Goal: Transaction & Acquisition: Purchase product/service

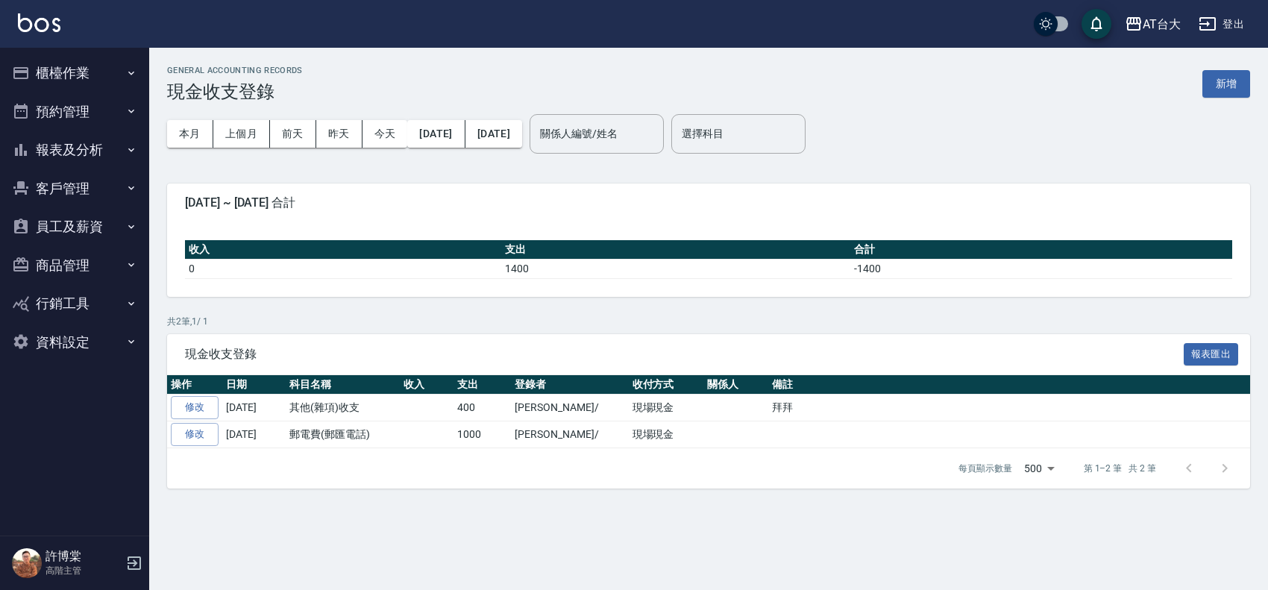
click at [78, 81] on button "櫃檯作業" at bounding box center [74, 73] width 137 height 39
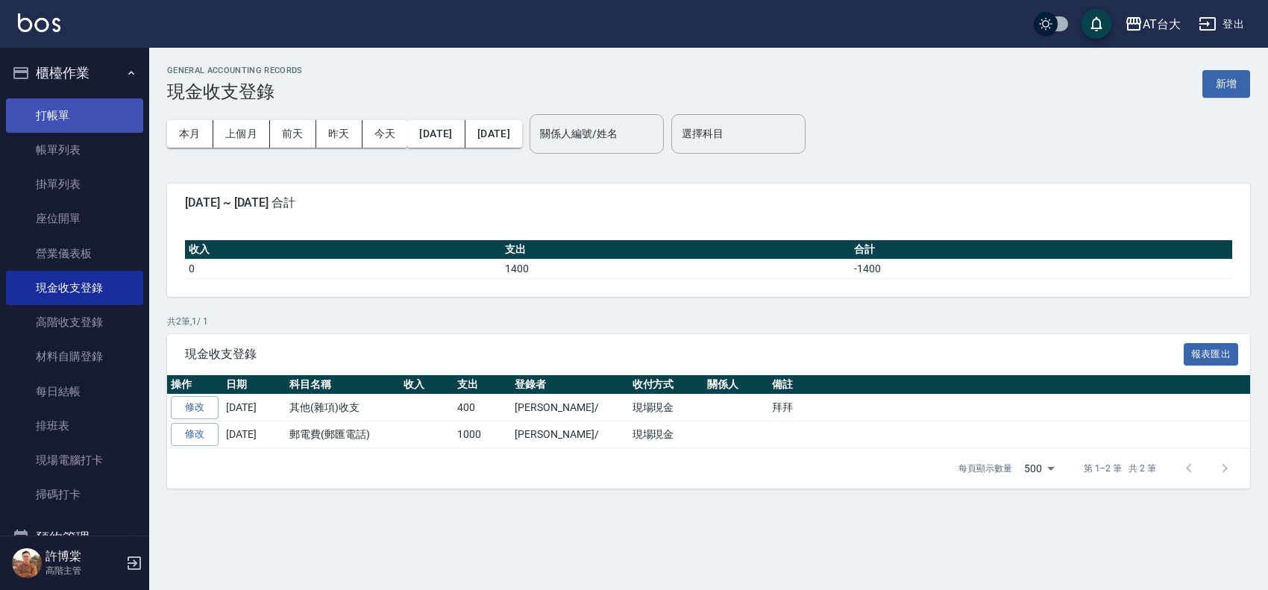
click at [94, 131] on link "打帳單" at bounding box center [74, 115] width 137 height 34
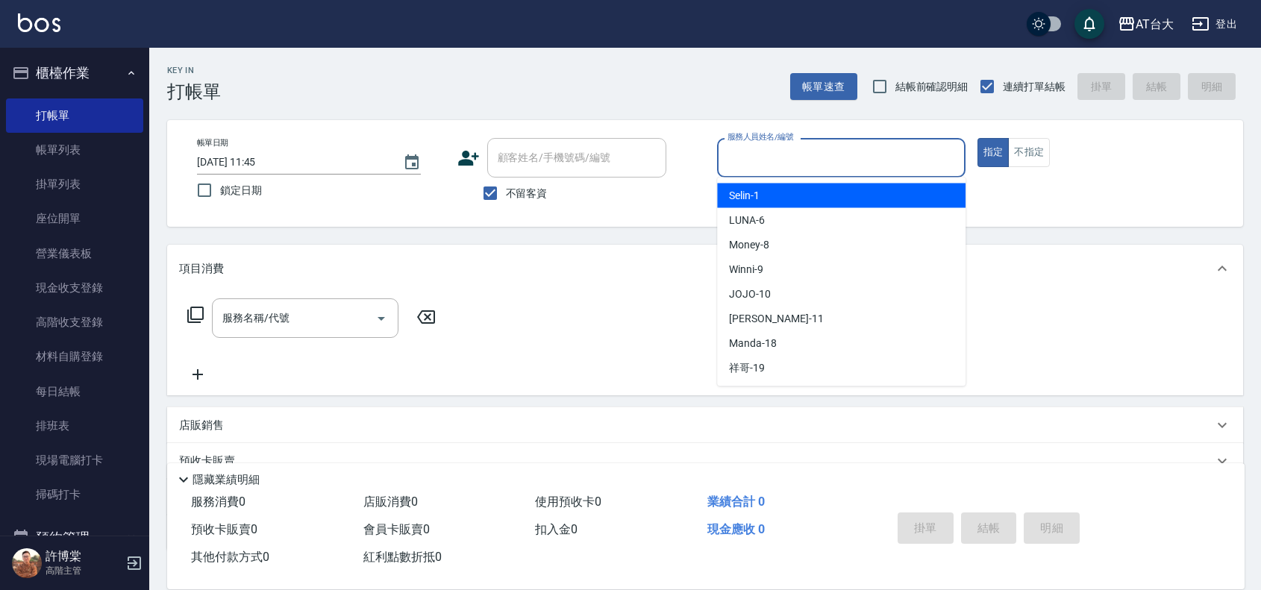
click at [830, 169] on input "服務人員姓名/編號" at bounding box center [841, 158] width 235 height 26
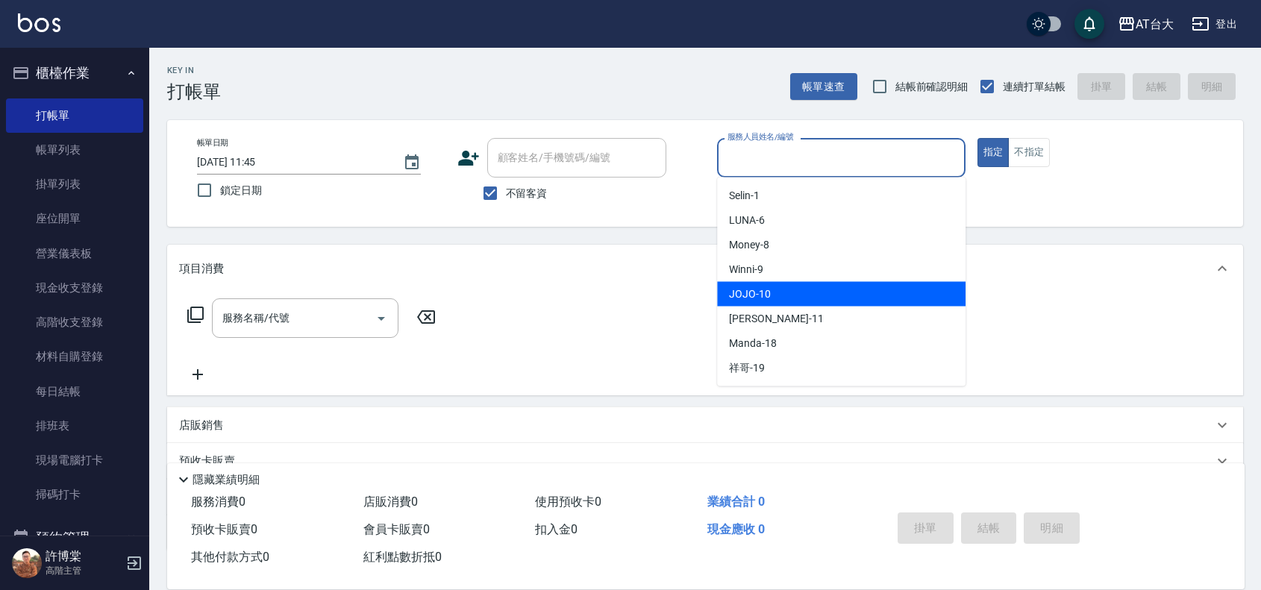
click at [810, 289] on div "JOJO -10" at bounding box center [841, 294] width 248 height 25
type input "JOJO-10"
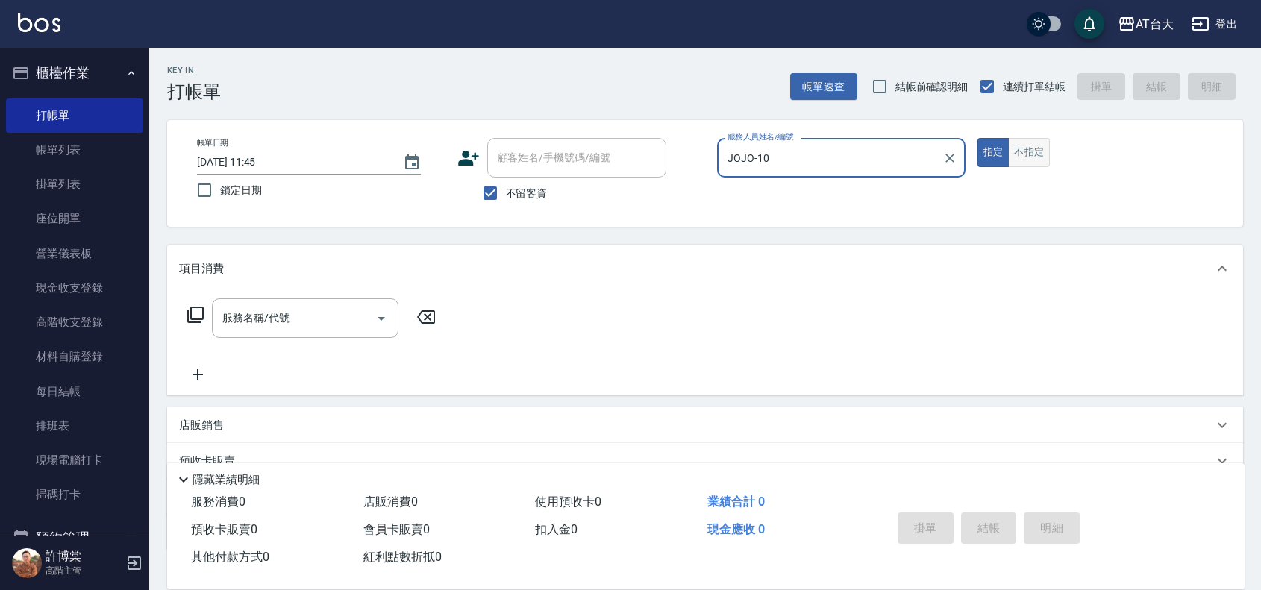
click at [1023, 157] on button "不指定" at bounding box center [1029, 152] width 42 height 29
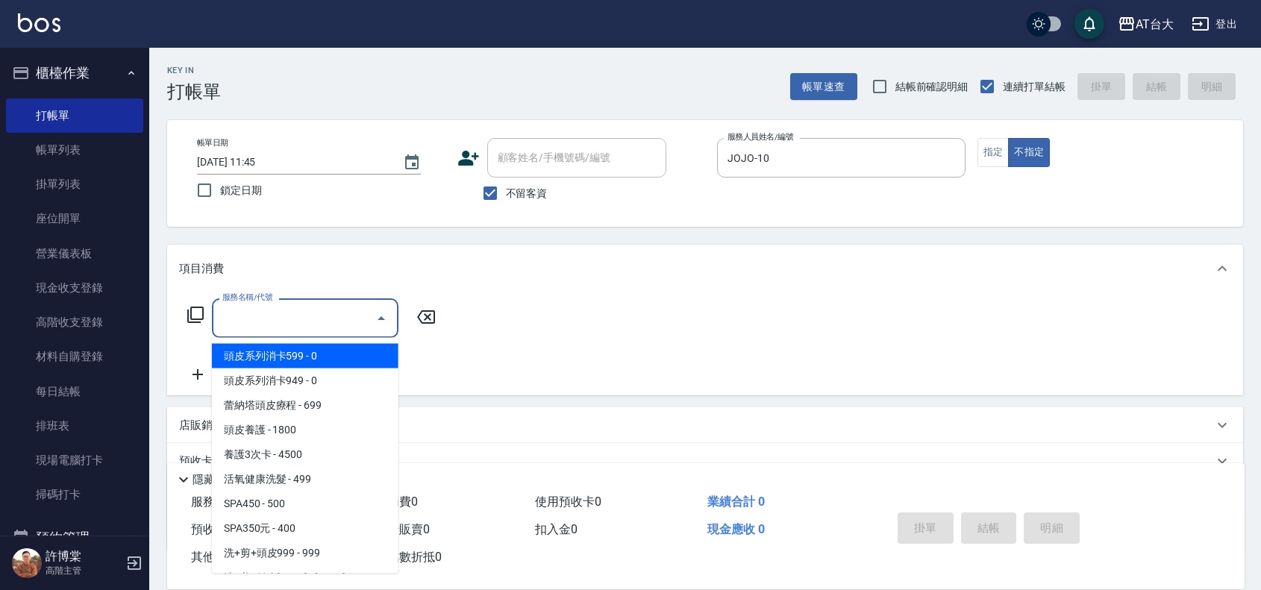
click at [295, 310] on input "服務名稱/代號" at bounding box center [294, 318] width 151 height 26
type input "6"
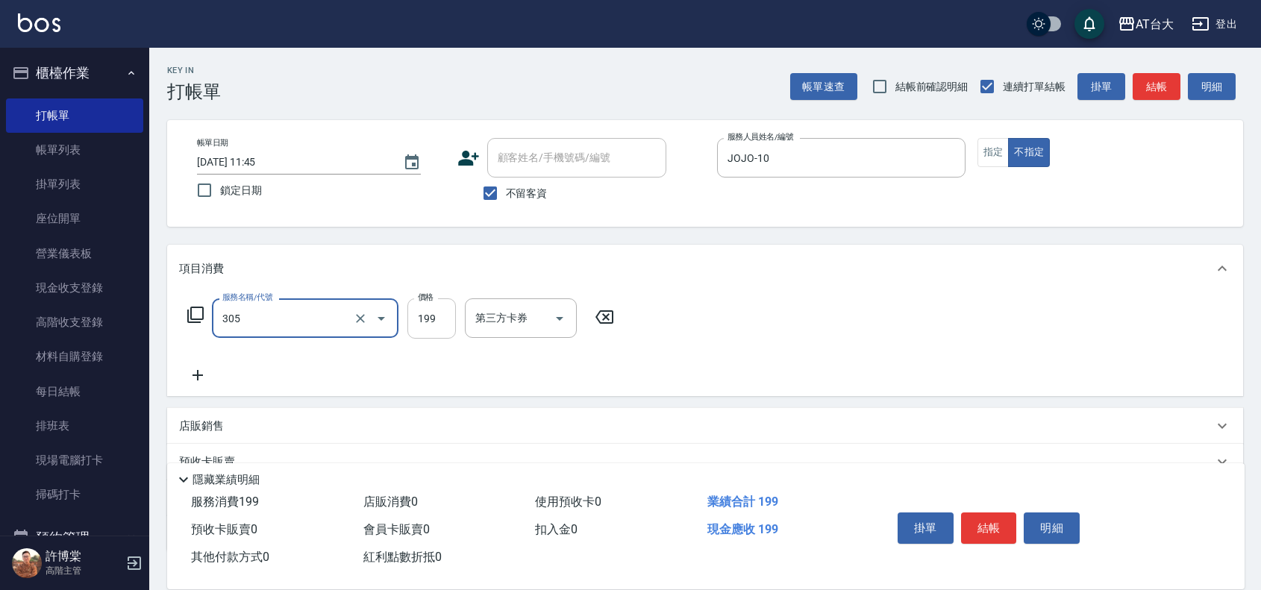
type input "剪髮(305)"
click at [418, 316] on input "199" at bounding box center [431, 318] width 48 height 40
type input "250"
click at [1001, 519] on button "結帳" at bounding box center [989, 528] width 56 height 31
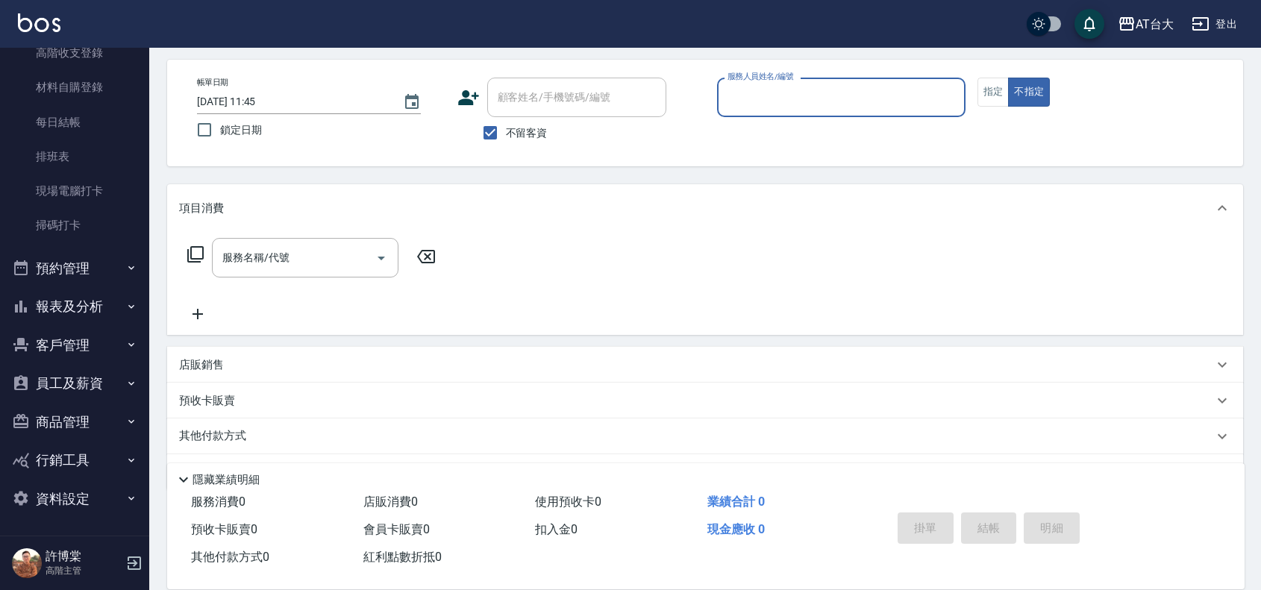
scroll to position [93, 0]
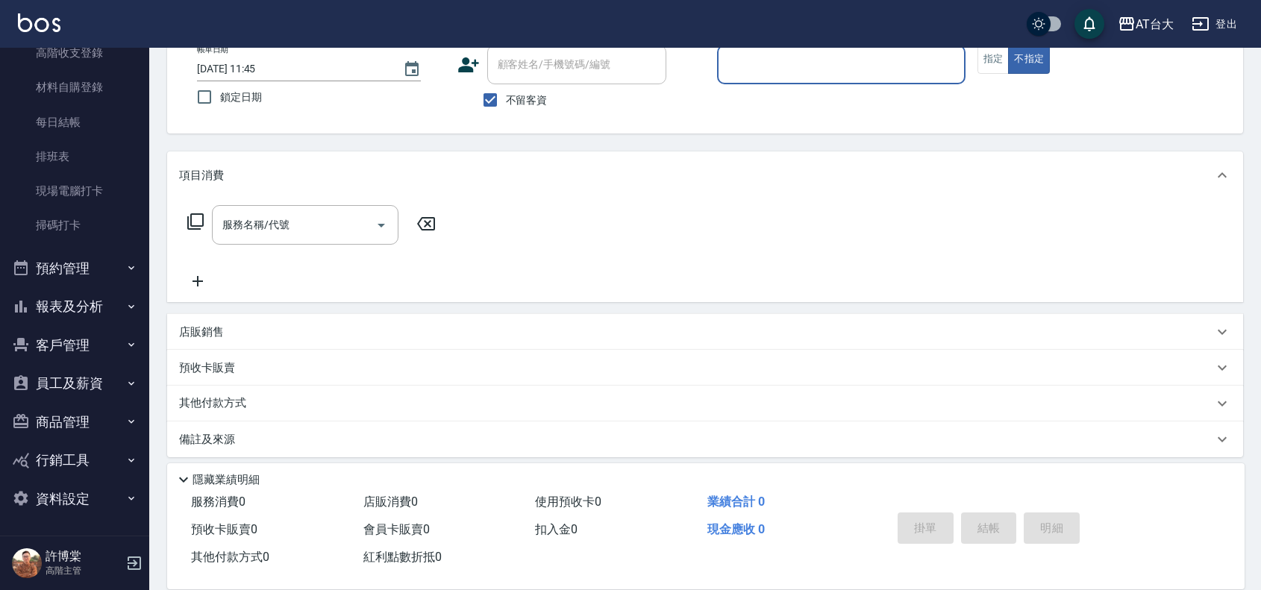
click at [61, 379] on button "員工及薪資" at bounding box center [74, 383] width 137 height 39
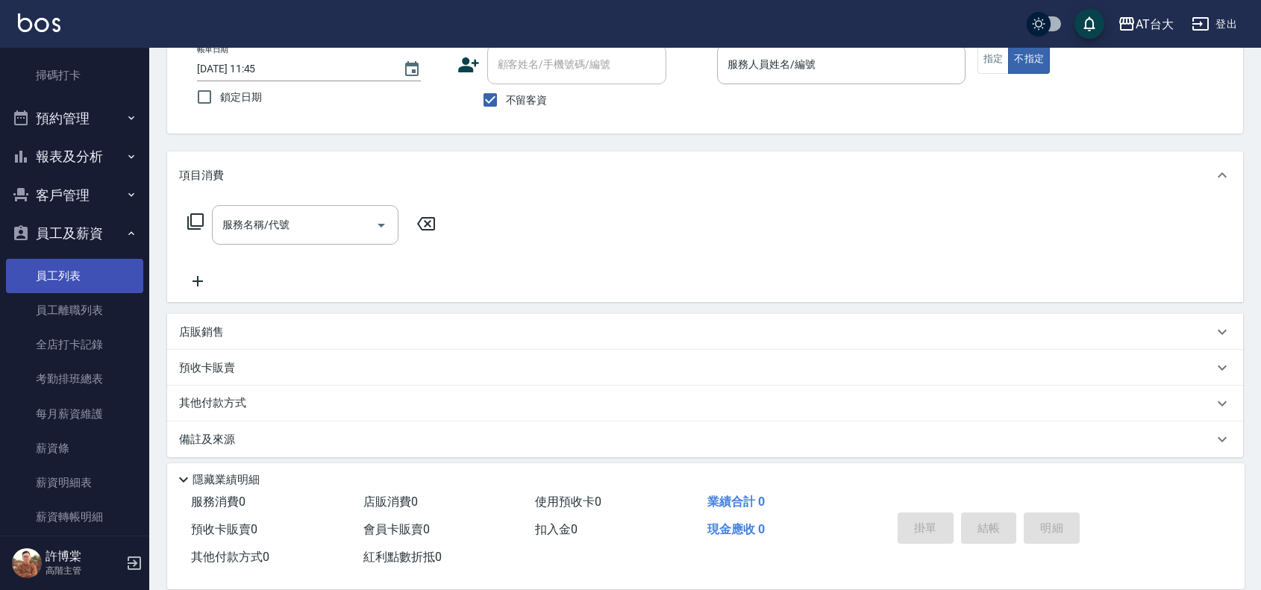
scroll to position [456, 0]
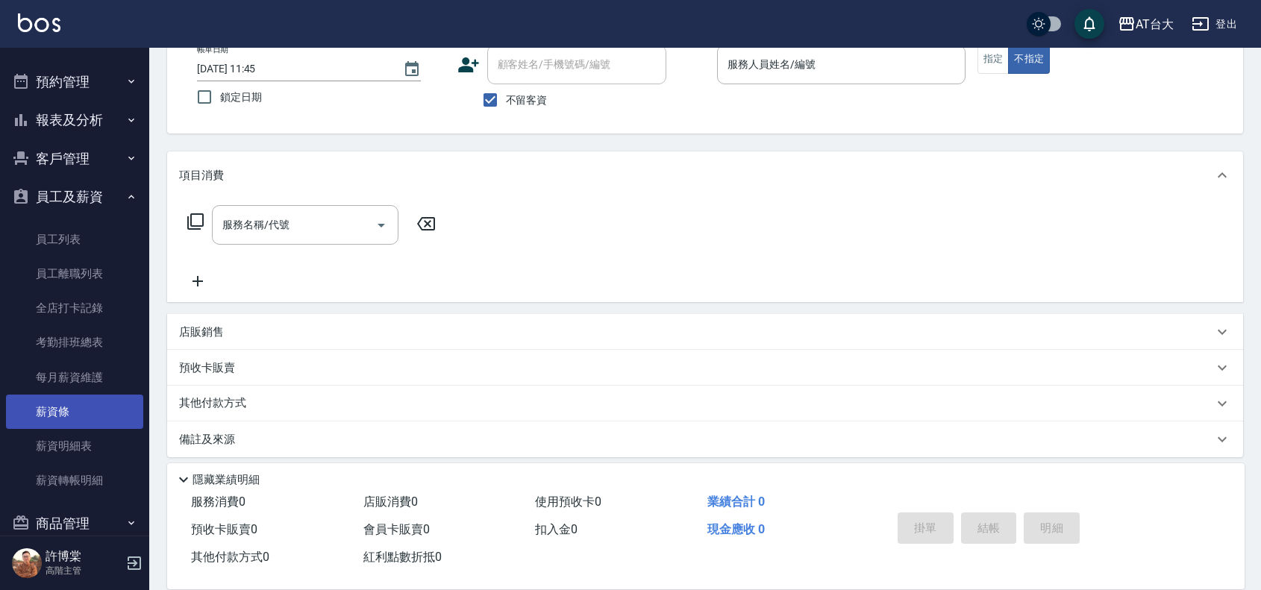
click at [84, 418] on link "薪資條" at bounding box center [74, 412] width 137 height 34
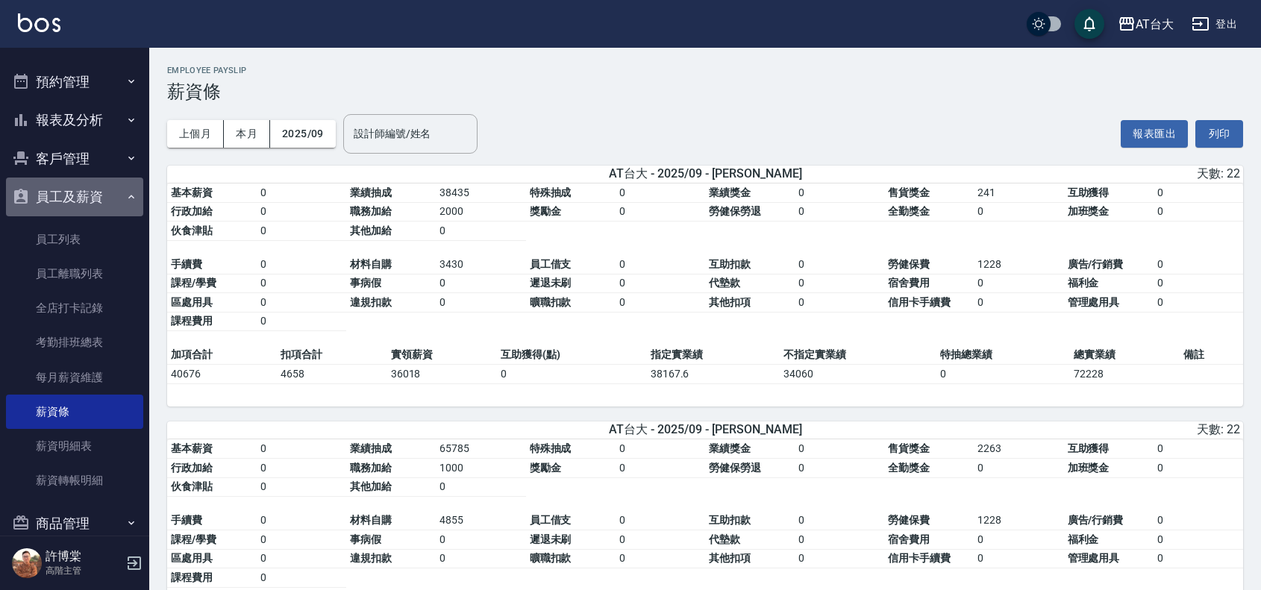
click at [81, 207] on button "員工及薪資" at bounding box center [74, 197] width 137 height 39
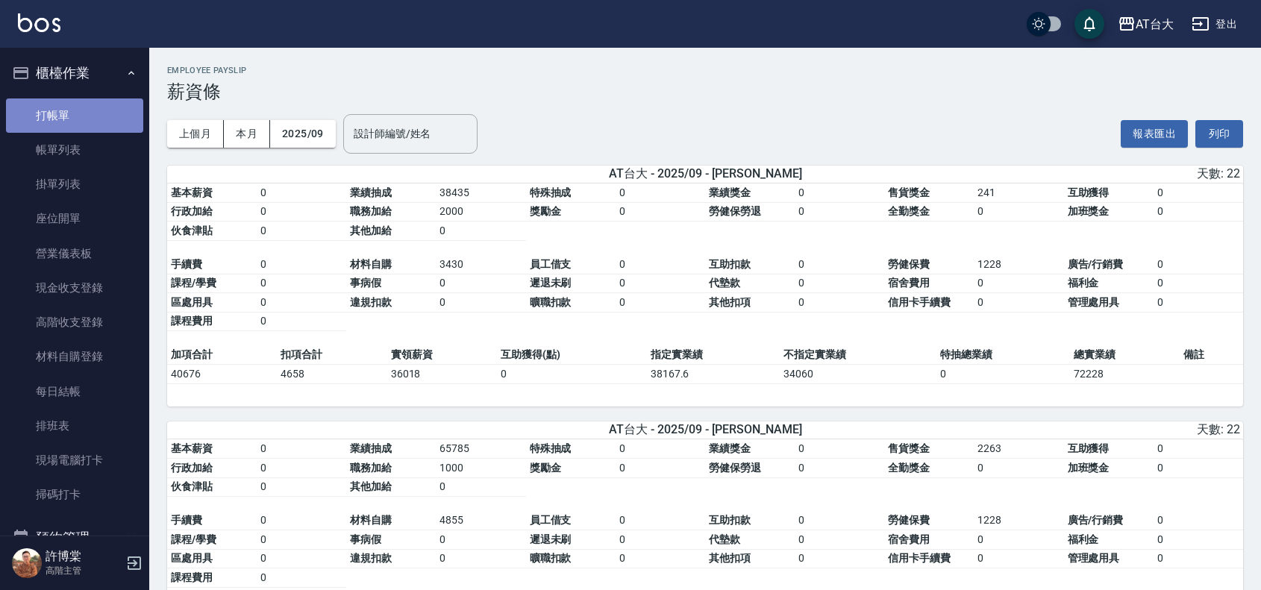
click at [79, 121] on link "打帳單" at bounding box center [74, 115] width 137 height 34
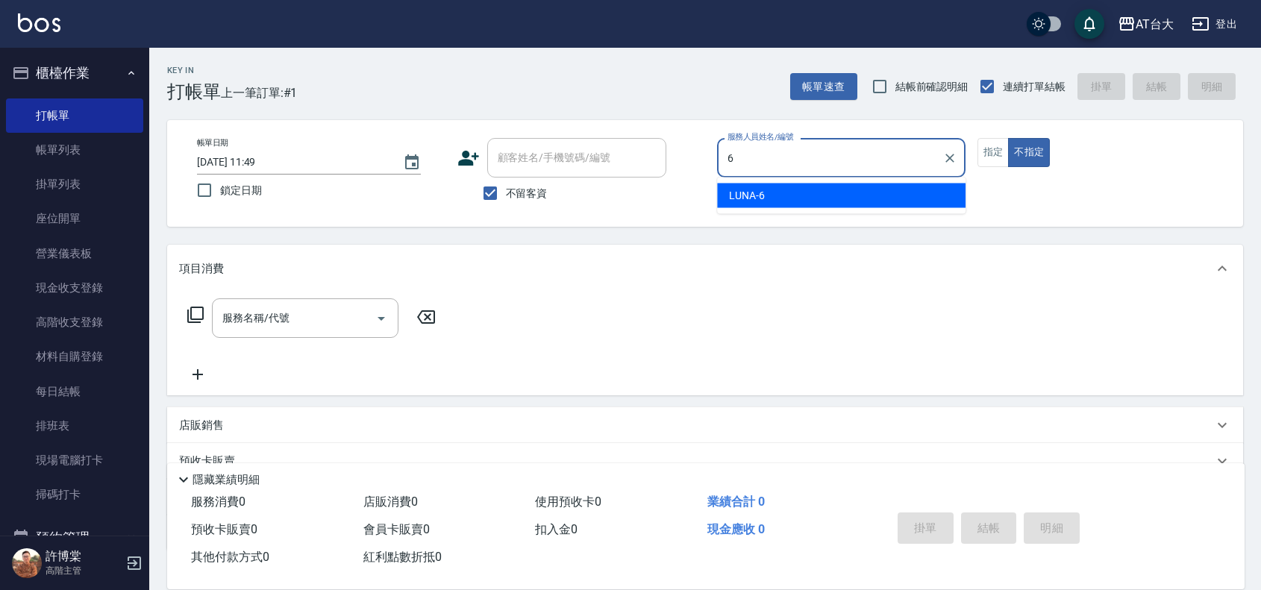
type input "LUNA-6"
type button "false"
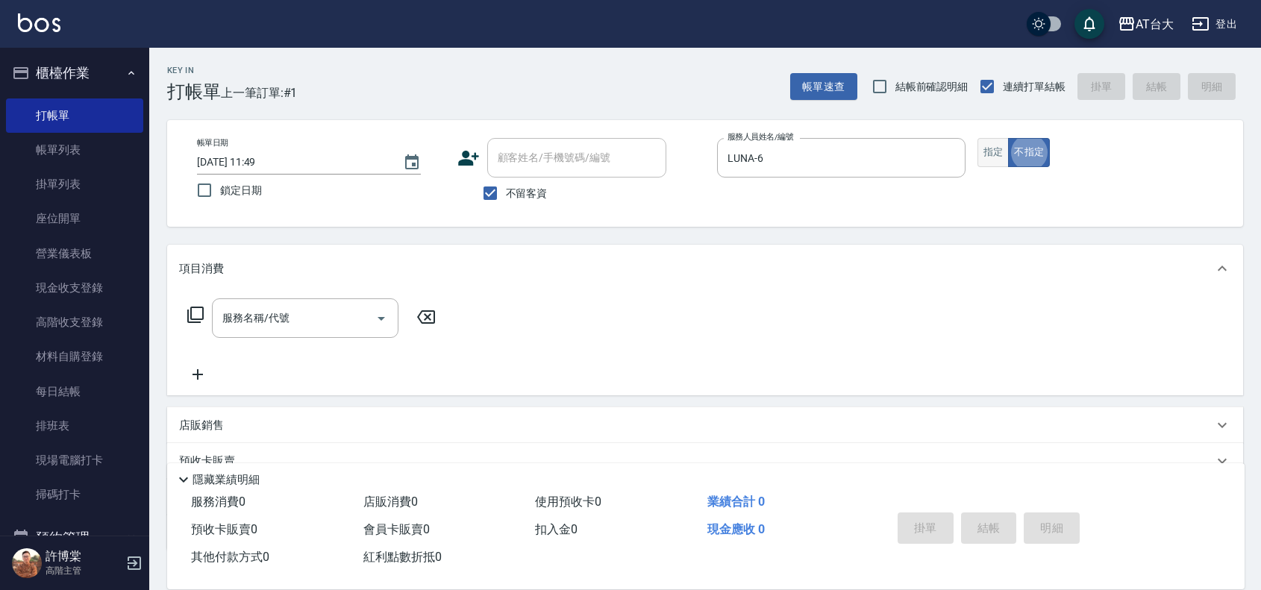
click at [1000, 161] on button "指定" at bounding box center [993, 152] width 32 height 29
type button "true"
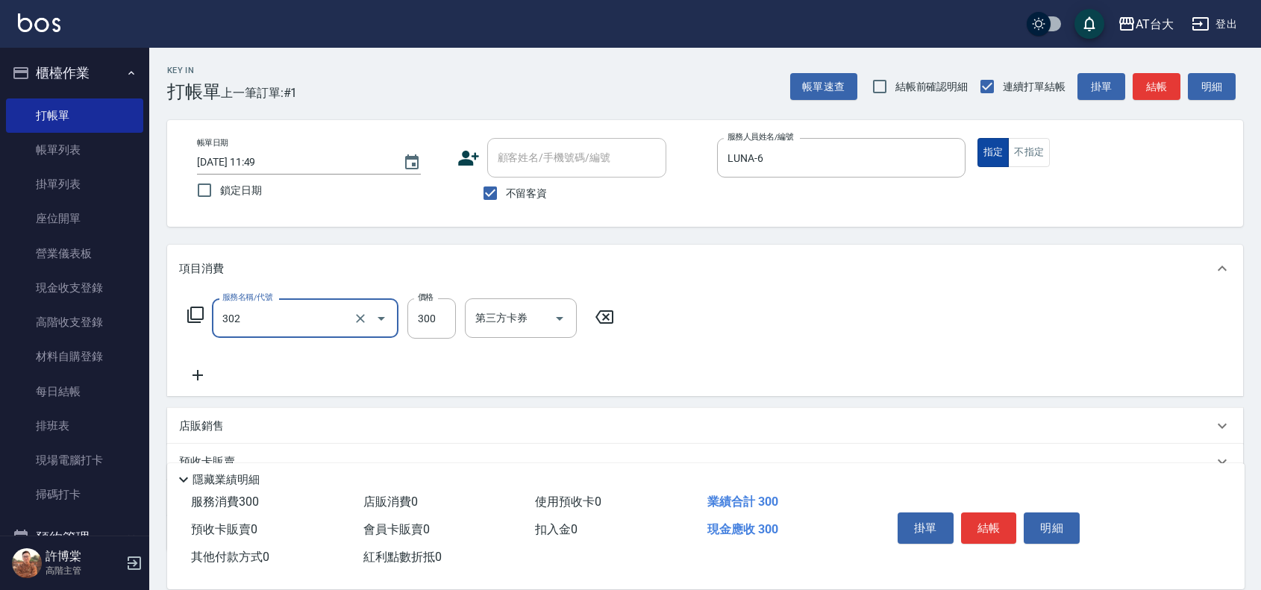
type input "剪髮(302)"
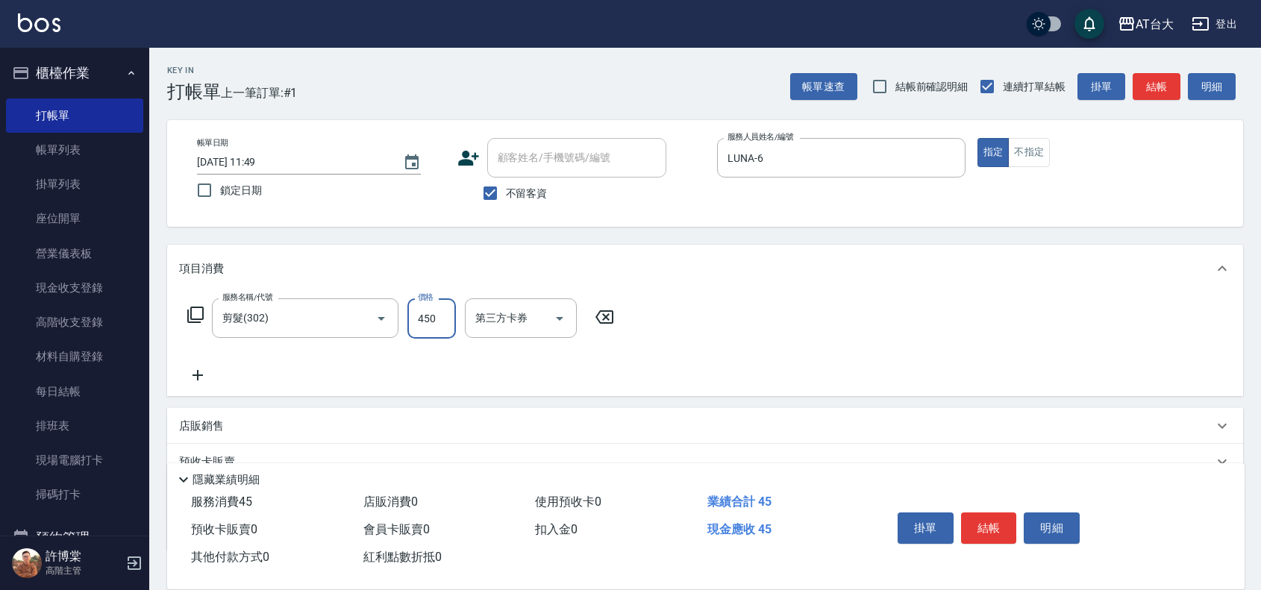
type input "450"
click at [1004, 534] on button "結帳" at bounding box center [989, 528] width 56 height 31
type input "[DATE] 11:58"
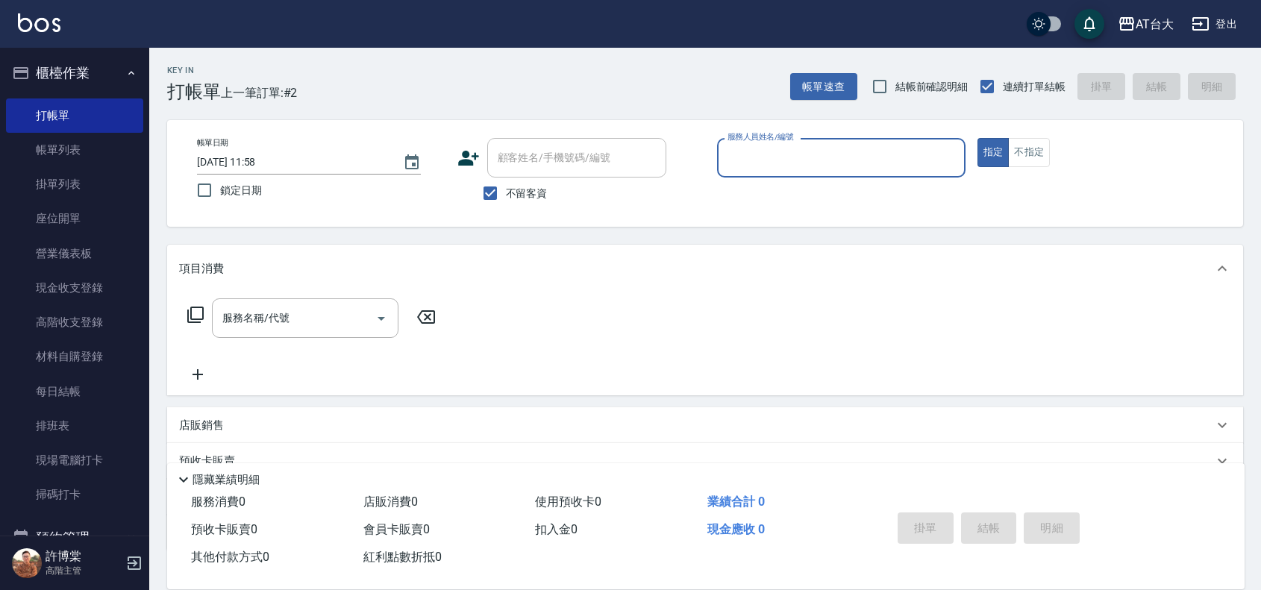
click at [827, 158] on input "服務人員姓名/編號" at bounding box center [841, 158] width 235 height 26
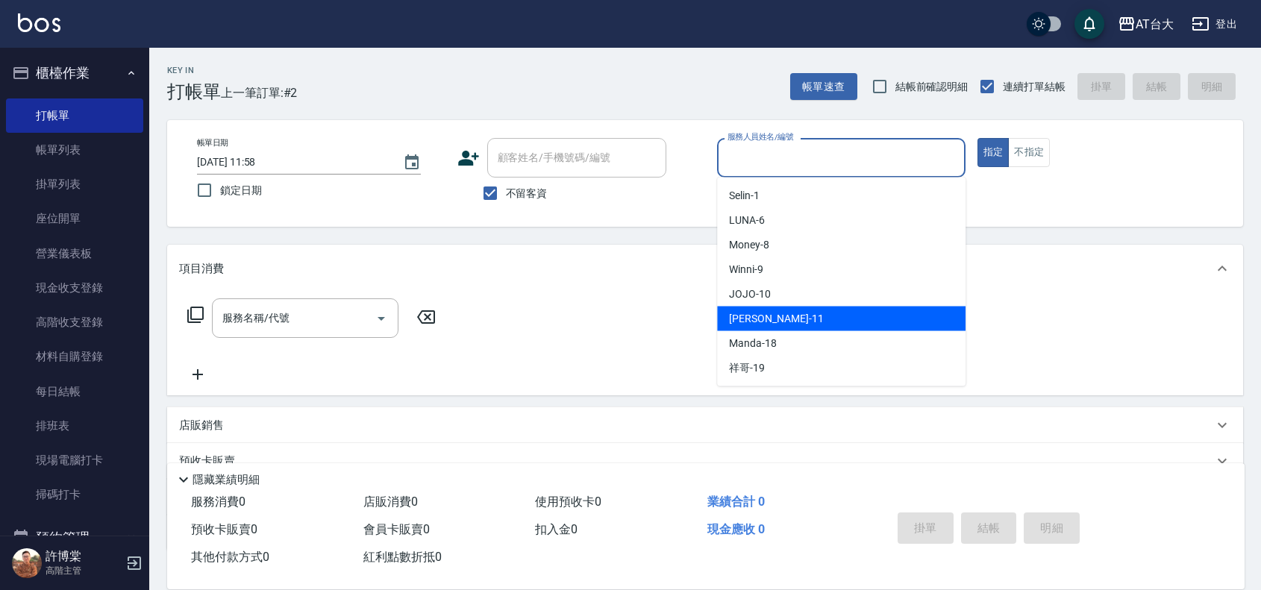
click at [797, 319] on div "[PERSON_NAME] -11" at bounding box center [841, 319] width 248 height 25
type input "[PERSON_NAME]-11"
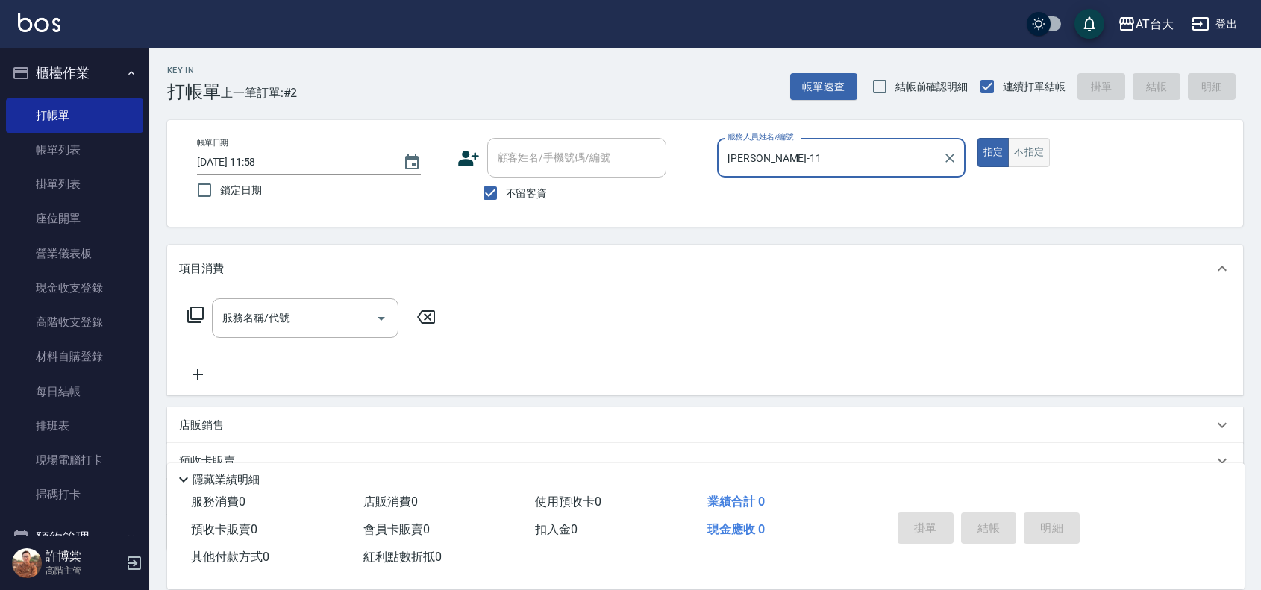
click at [1028, 157] on button "不指定" at bounding box center [1029, 152] width 42 height 29
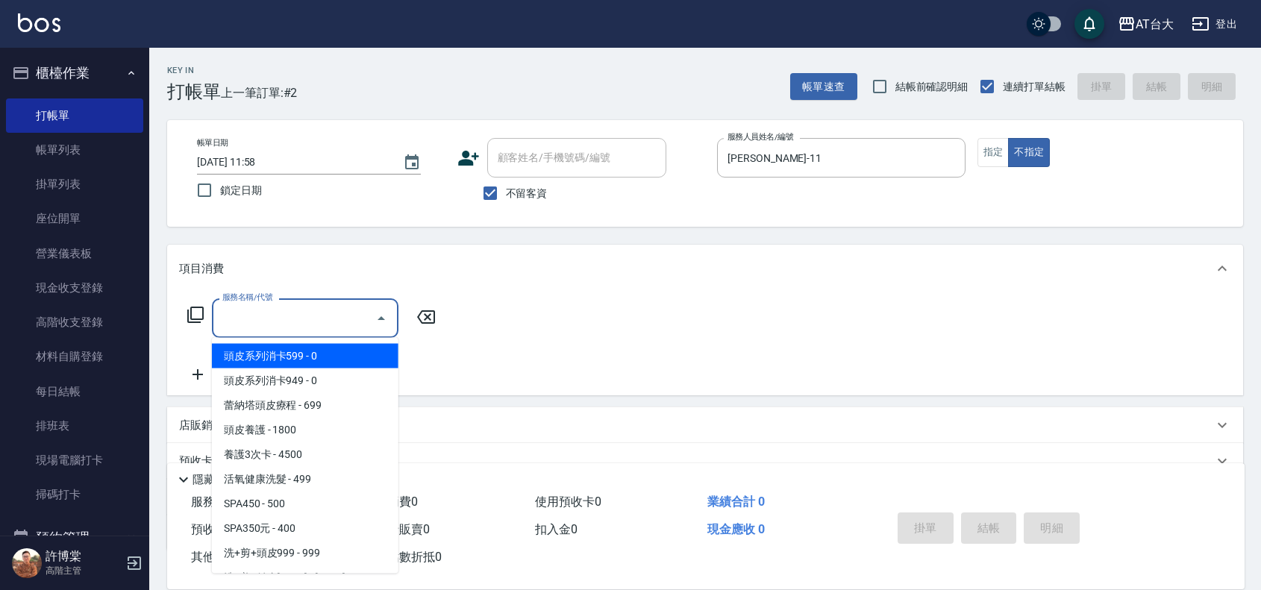
click at [317, 319] on input "服務名稱/代號" at bounding box center [294, 318] width 151 height 26
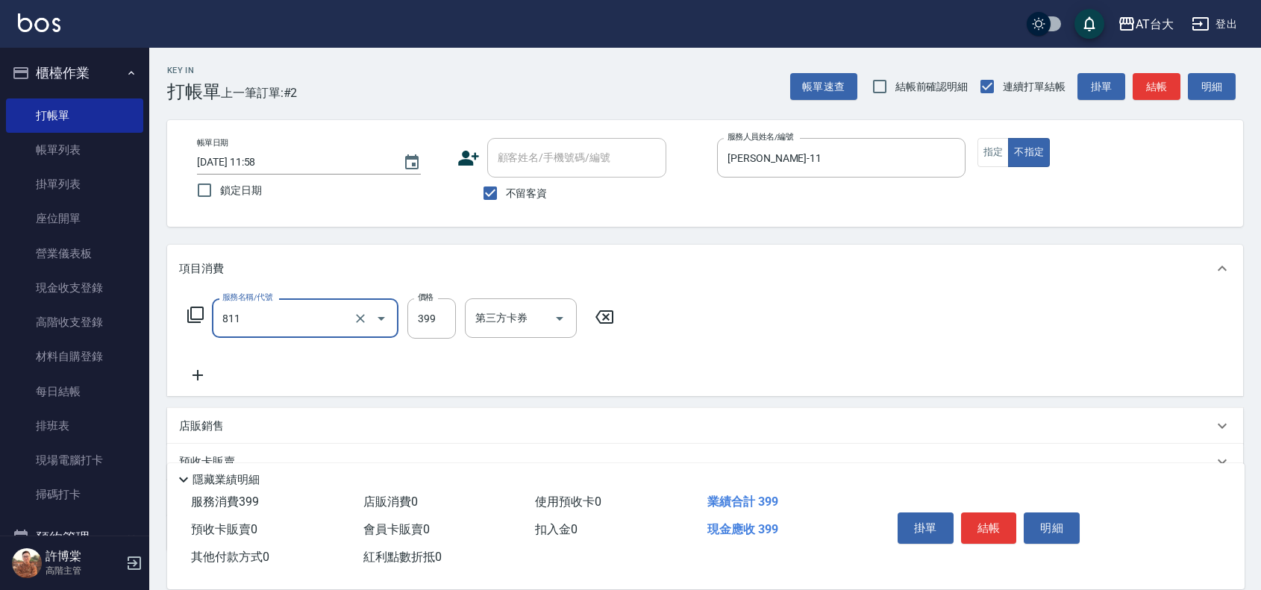
type input "洗+剪(811)"
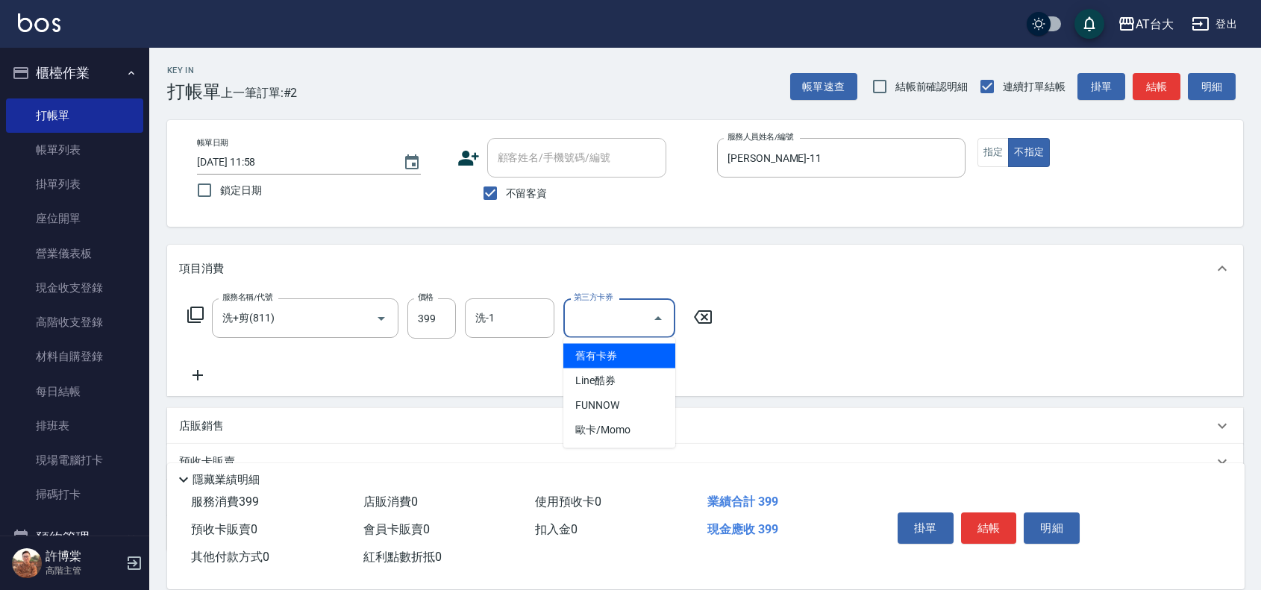
click at [627, 322] on input "第三方卡券" at bounding box center [608, 318] width 76 height 26
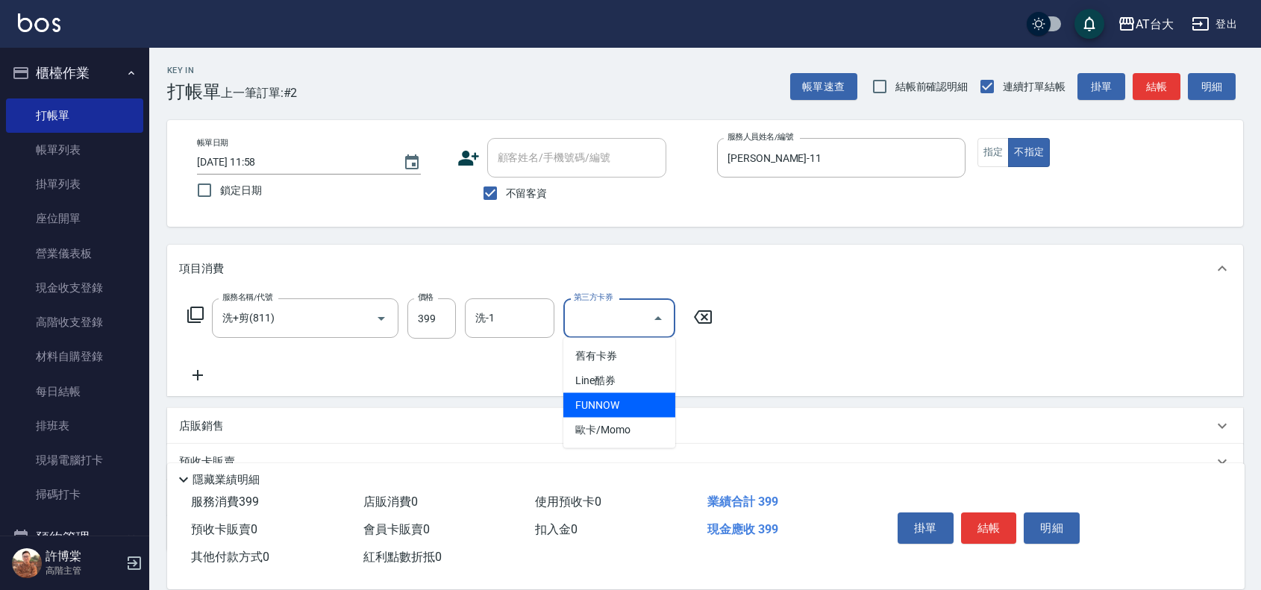
click at [617, 401] on span "FUNNOW" at bounding box center [619, 405] width 112 height 25
type input "FUNNOW"
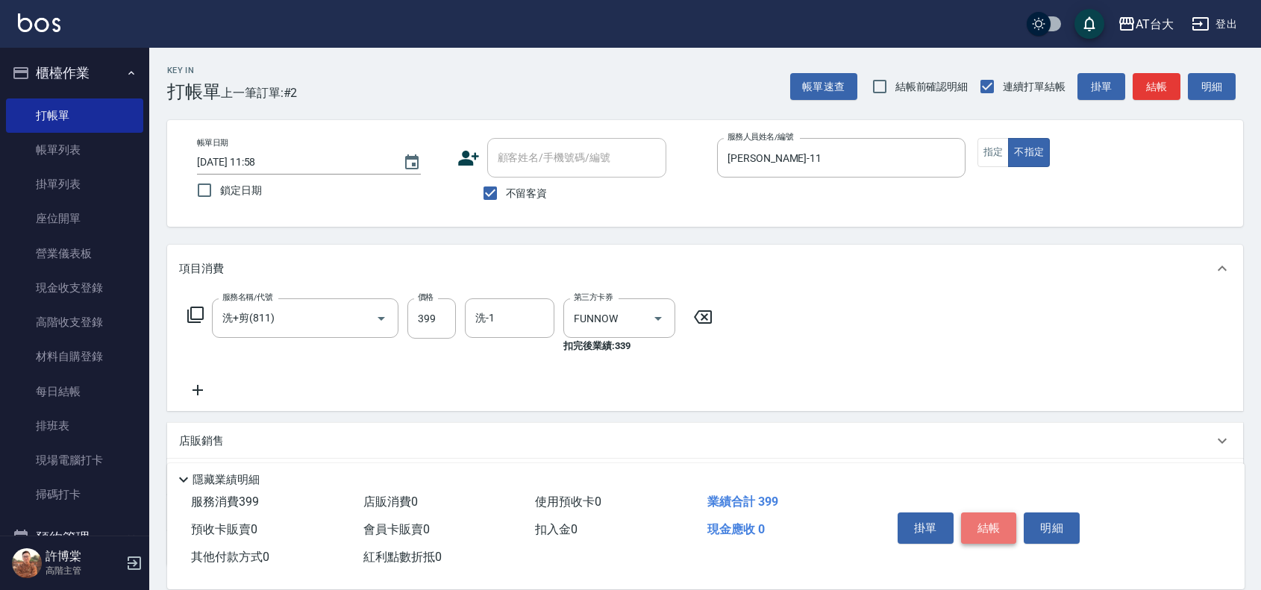
click at [993, 534] on button "結帳" at bounding box center [989, 528] width 56 height 31
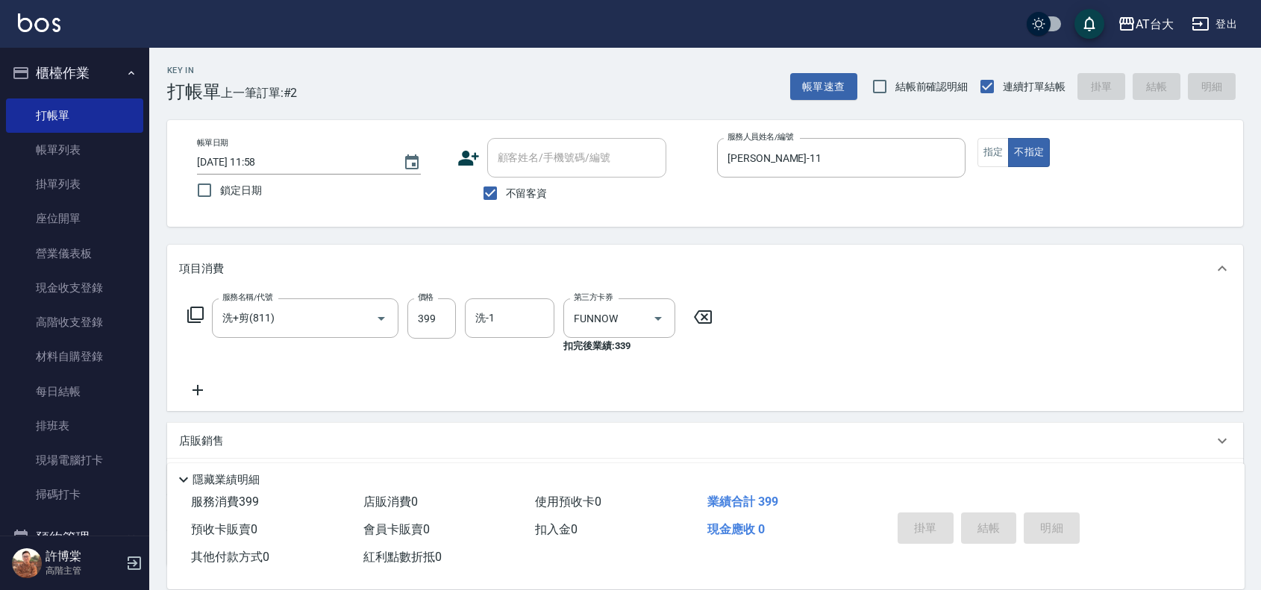
type input "[DATE] 12:10"
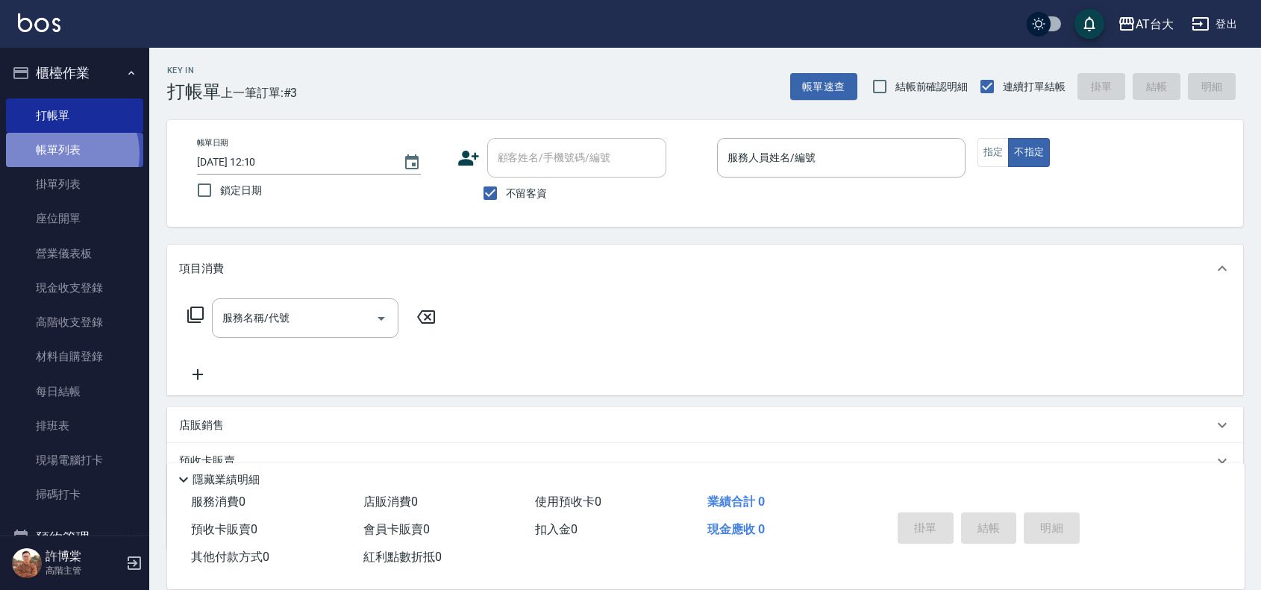
click at [61, 154] on link "帳單列表" at bounding box center [74, 150] width 137 height 34
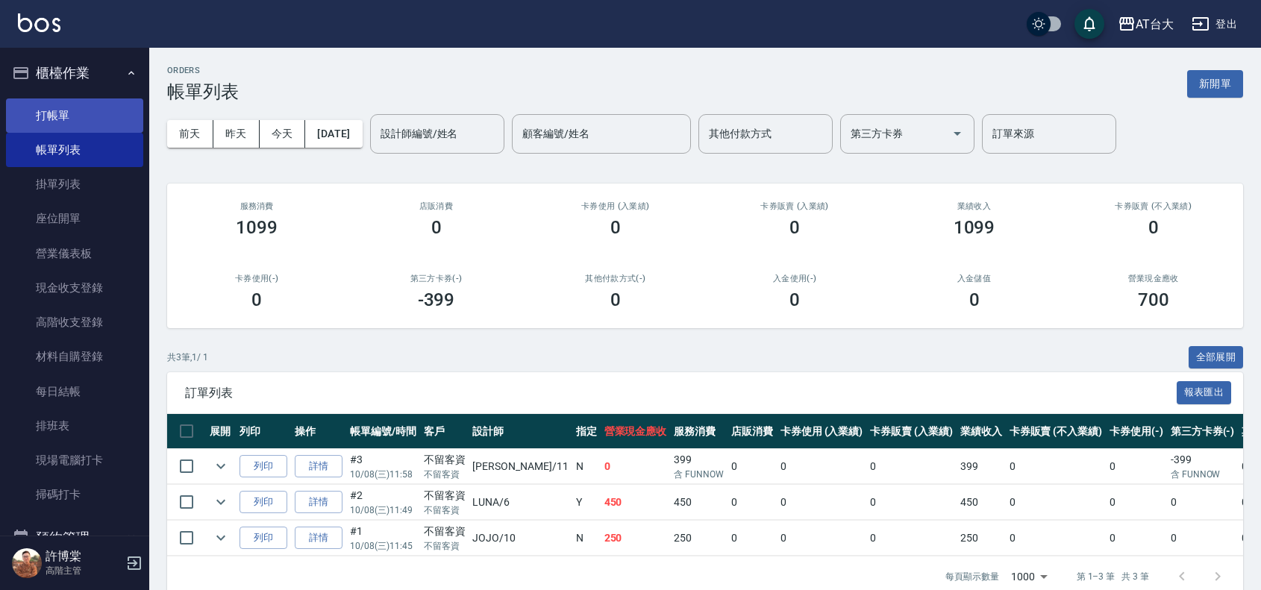
click at [110, 114] on link "打帳單" at bounding box center [74, 115] width 137 height 34
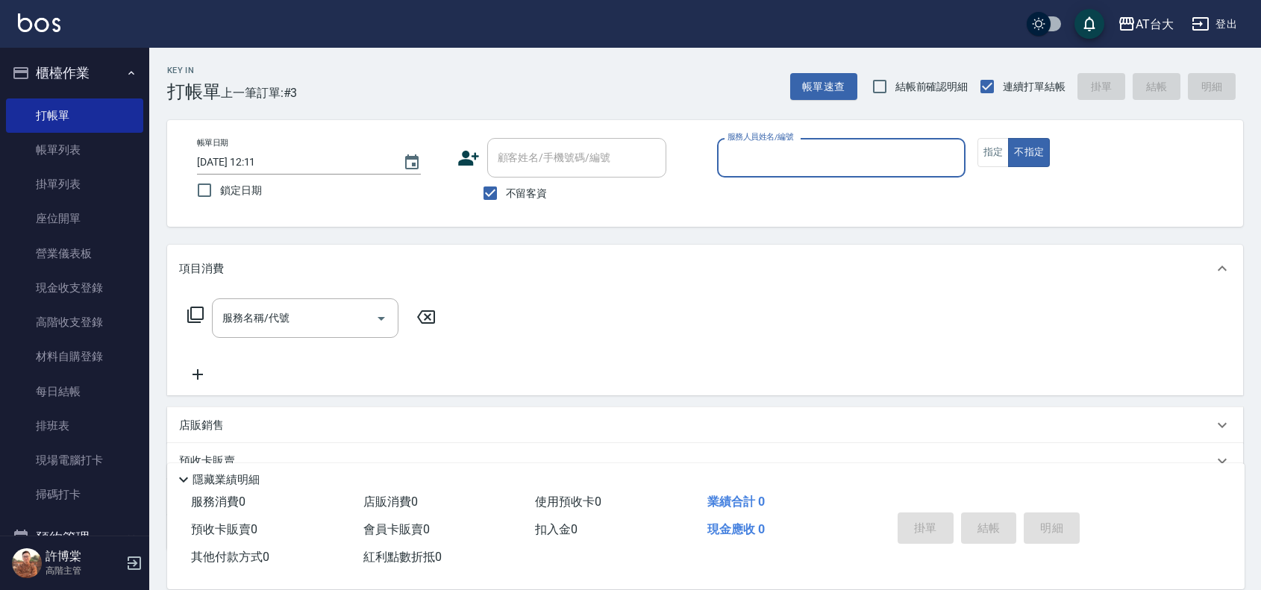
drag, startPoint x: 911, startPoint y: 147, endPoint x: 905, endPoint y: 164, distance: 18.2
click at [910, 151] on input "服務人員姓名/編號" at bounding box center [841, 158] width 235 height 26
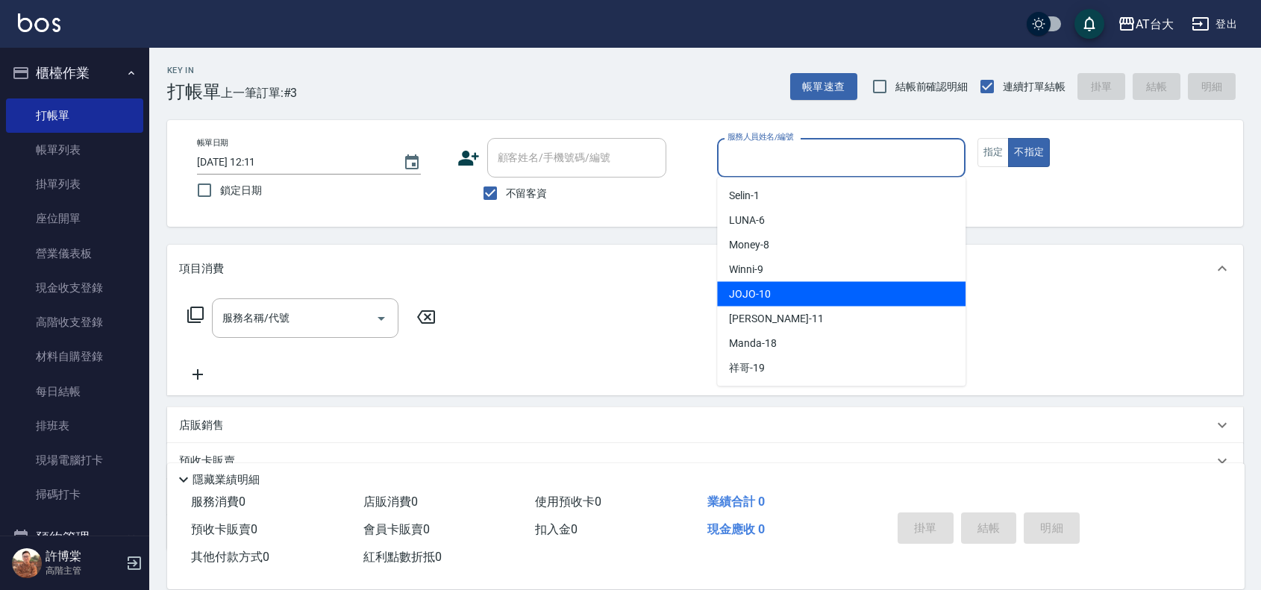
click at [889, 282] on div "JOJO -10" at bounding box center [841, 294] width 248 height 25
type input "JOJO-10"
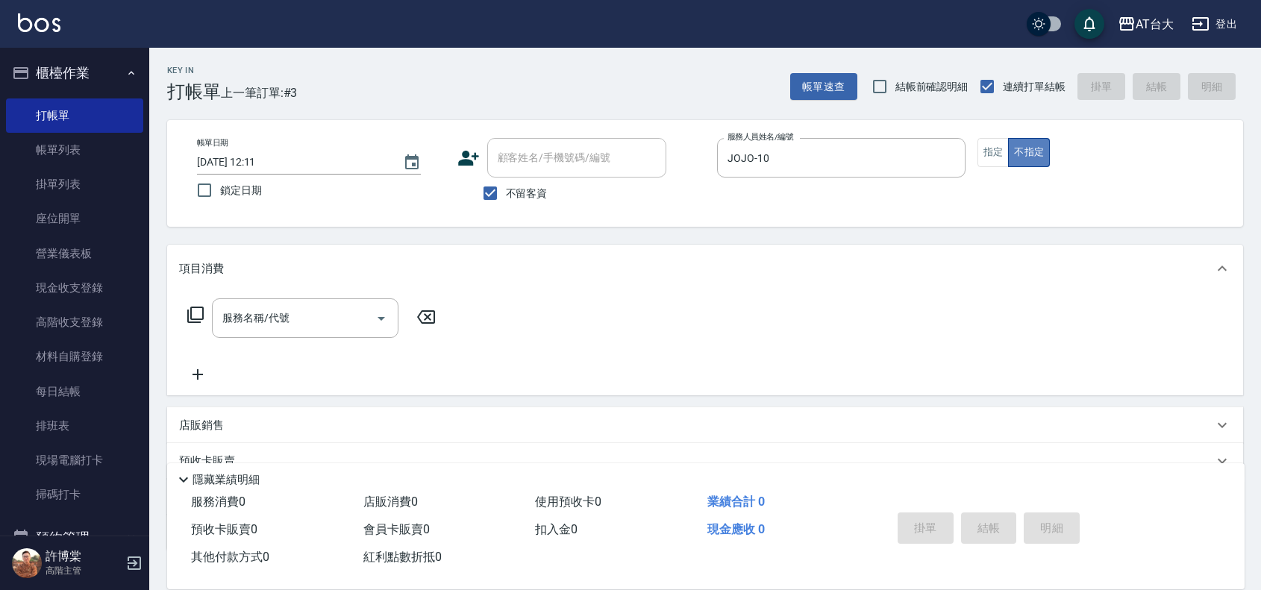
click at [1011, 149] on button "不指定" at bounding box center [1029, 152] width 42 height 29
click at [982, 146] on button "指定" at bounding box center [993, 152] width 32 height 29
click at [281, 295] on div "服務名稱/代號 服務名稱/代號" at bounding box center [705, 343] width 1076 height 103
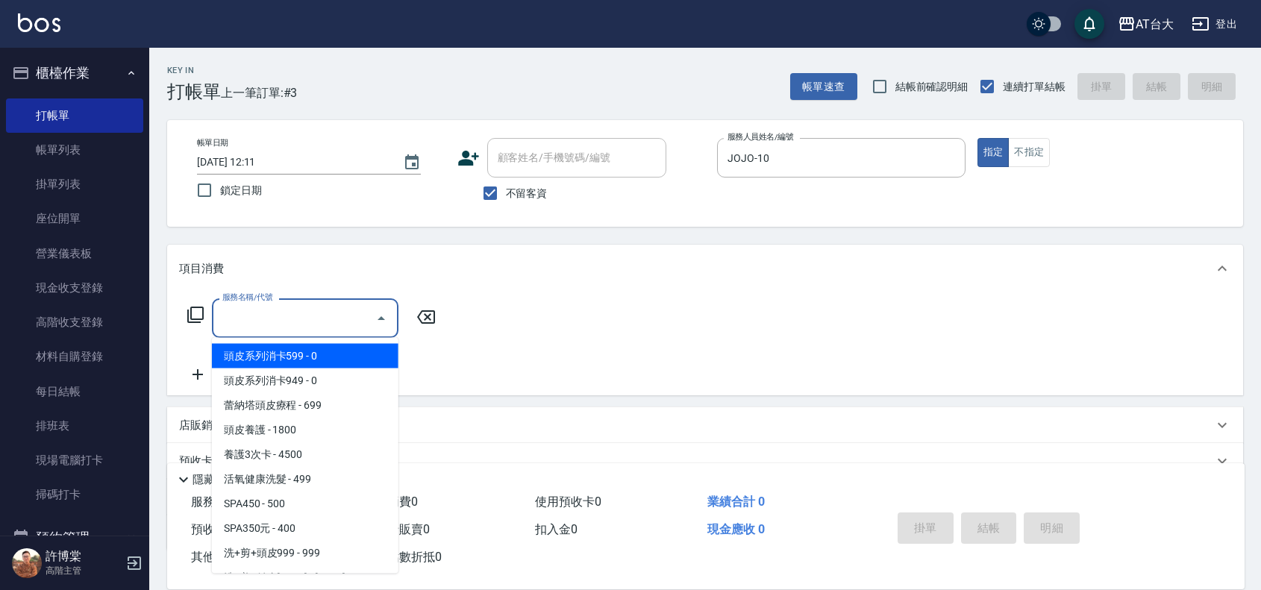
click at [277, 319] on input "服務名稱/代號" at bounding box center [294, 318] width 151 height 26
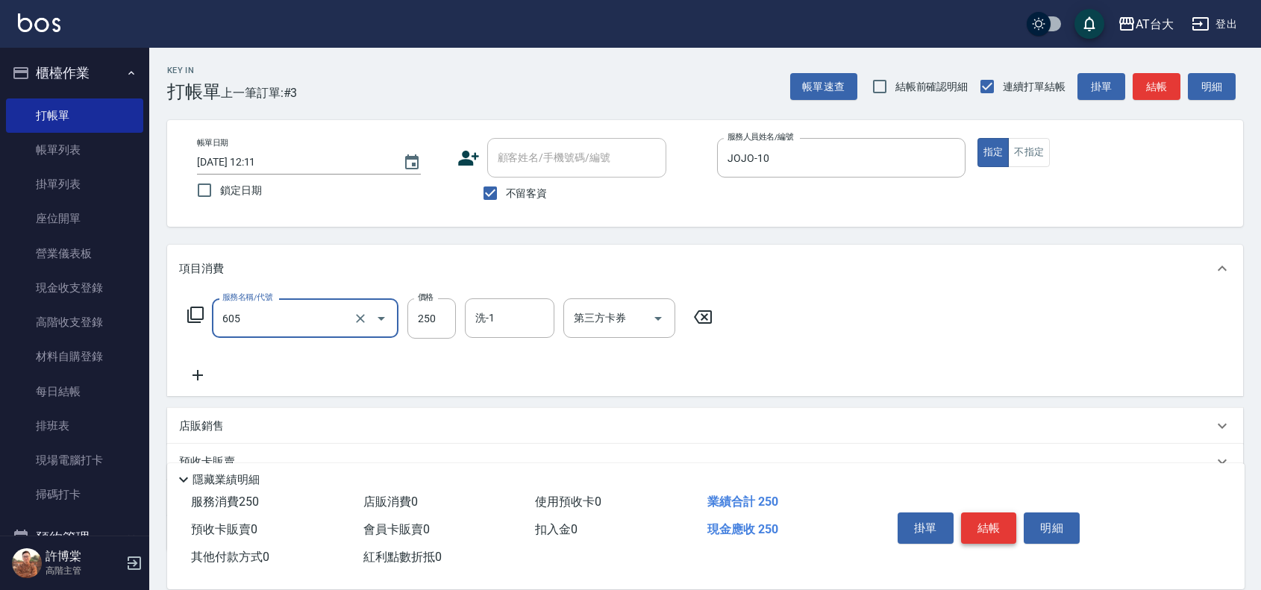
type input "洗髮 (女)(605)"
click at [980, 530] on button "結帳" at bounding box center [989, 528] width 56 height 31
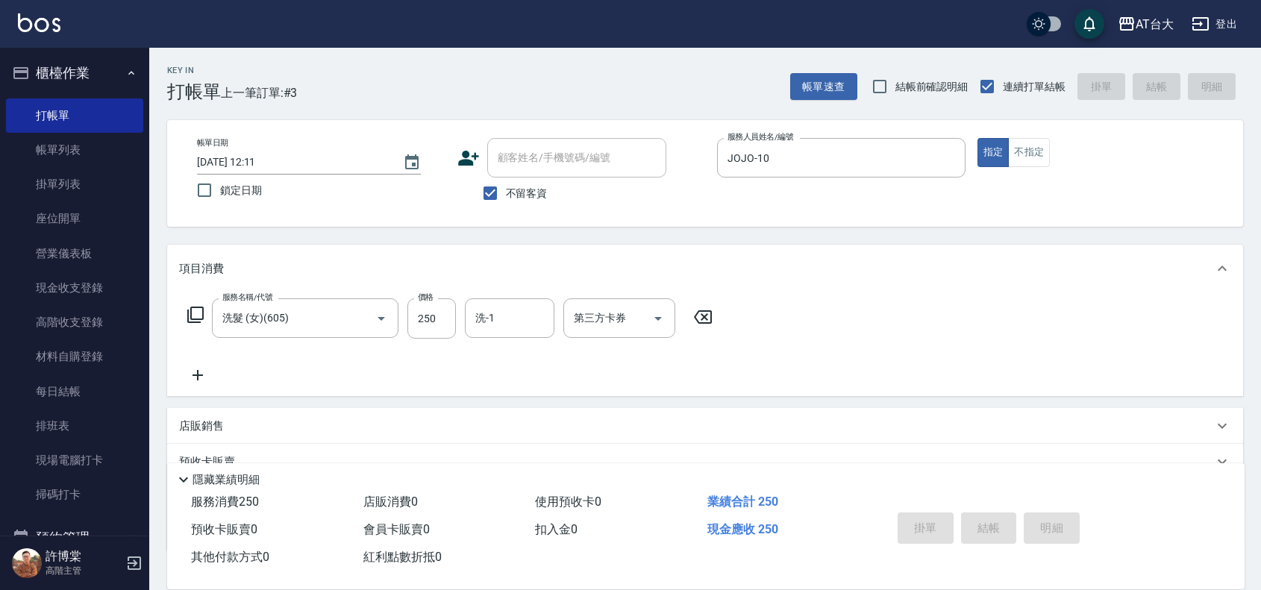
type input "[DATE] 12:22"
